Goal: Complete application form: Complete application form

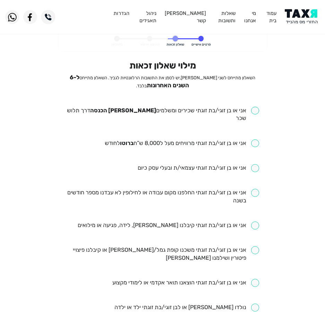
click at [209, 114] on input "checkbox" at bounding box center [162, 115] width 193 height 16
checkbox input "true"
click at [188, 139] on input "checkbox" at bounding box center [182, 143] width 155 height 8
checkbox input "true"
click at [130, 189] on input "checkbox" at bounding box center [162, 197] width 193 height 16
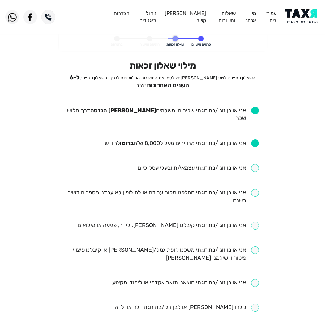
checkbox input "true"
click at [146, 221] on input "checkbox" at bounding box center [169, 225] width 182 height 8
checkbox input "true"
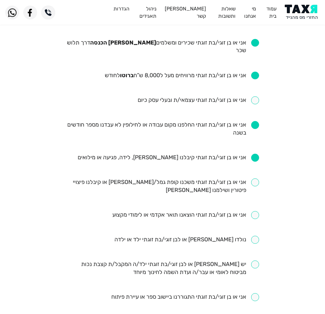
scroll to position [69, 0]
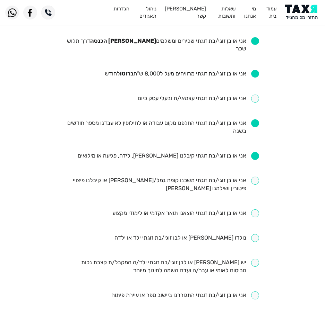
click at [161, 166] on ul "אני או בן זוגי/בת זוגתי שכירים ומשלמים מס הכנסה דרך תלוש שכר אני או בן זוגי/בת …" at bounding box center [162, 238] width 193 height 402
click at [166, 176] on input "checkbox" at bounding box center [162, 184] width 193 height 16
checkbox input "true"
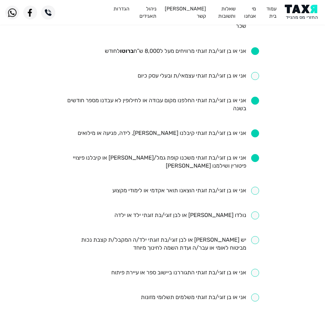
scroll to position [104, 0]
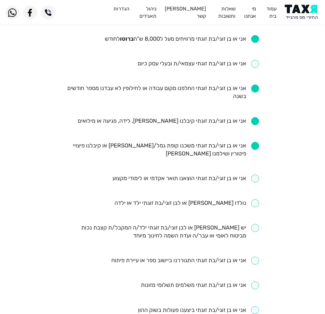
click at [244, 174] on input "checkbox" at bounding box center [185, 178] width 147 height 8
checkbox input "true"
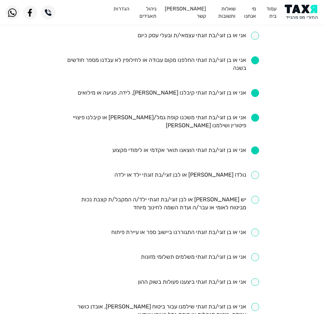
scroll to position [174, 0]
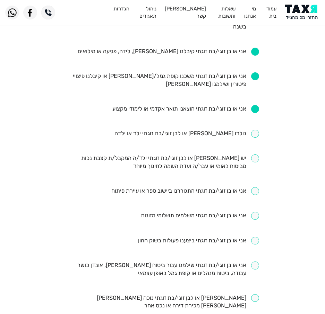
click at [209, 261] on input "checkbox" at bounding box center [162, 269] width 193 height 16
checkbox input "true"
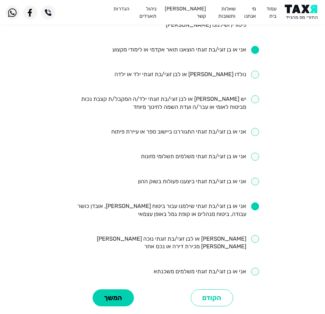
scroll to position [283, 0]
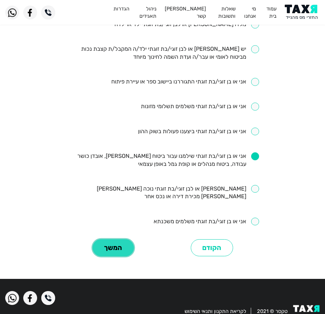
click at [114, 239] on button "המשך" at bounding box center [113, 247] width 41 height 17
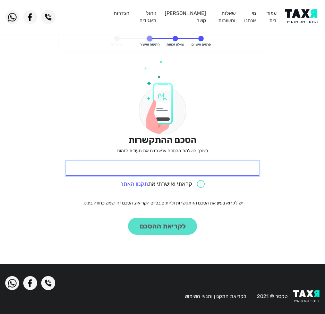
click at [178, 168] on input "* תעודת זהות" at bounding box center [162, 168] width 193 height 15
type input "061995361"
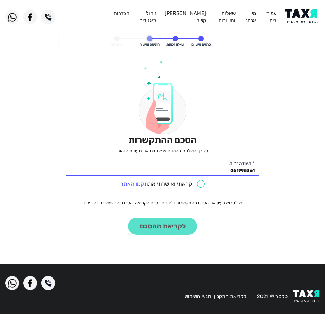
click at [203, 180] on input "checkbox" at bounding box center [162, 184] width 85 height 8
checkbox input "true"
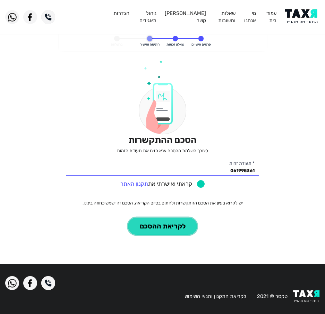
click at [167, 218] on button "לקריאת ההסכם" at bounding box center [162, 225] width 69 height 17
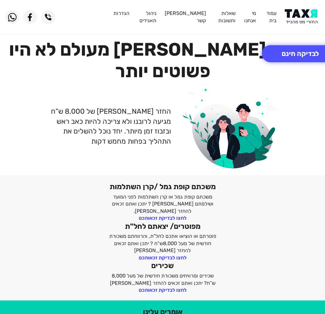
click at [290, 17] on img at bounding box center [302, 17] width 35 height 16
click at [301, 54] on button "לבדיקה חינם" at bounding box center [300, 53] width 77 height 17
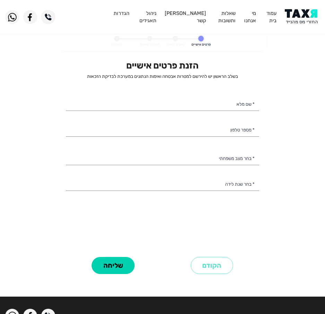
select select
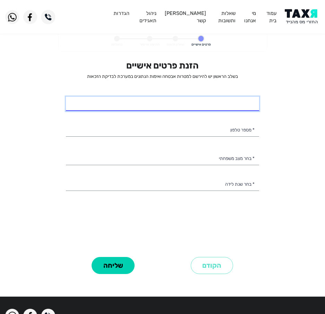
click at [236, 105] on input "* שם מלא" at bounding box center [162, 104] width 193 height 15
